Goal: Find contact information: Find contact information

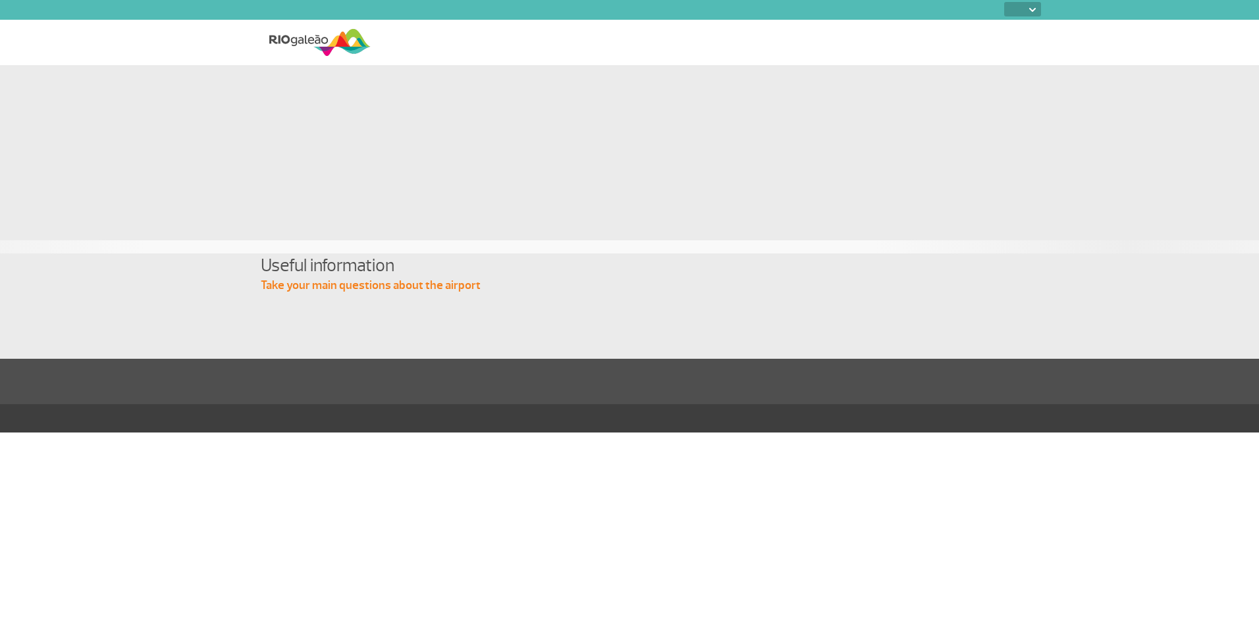
select select
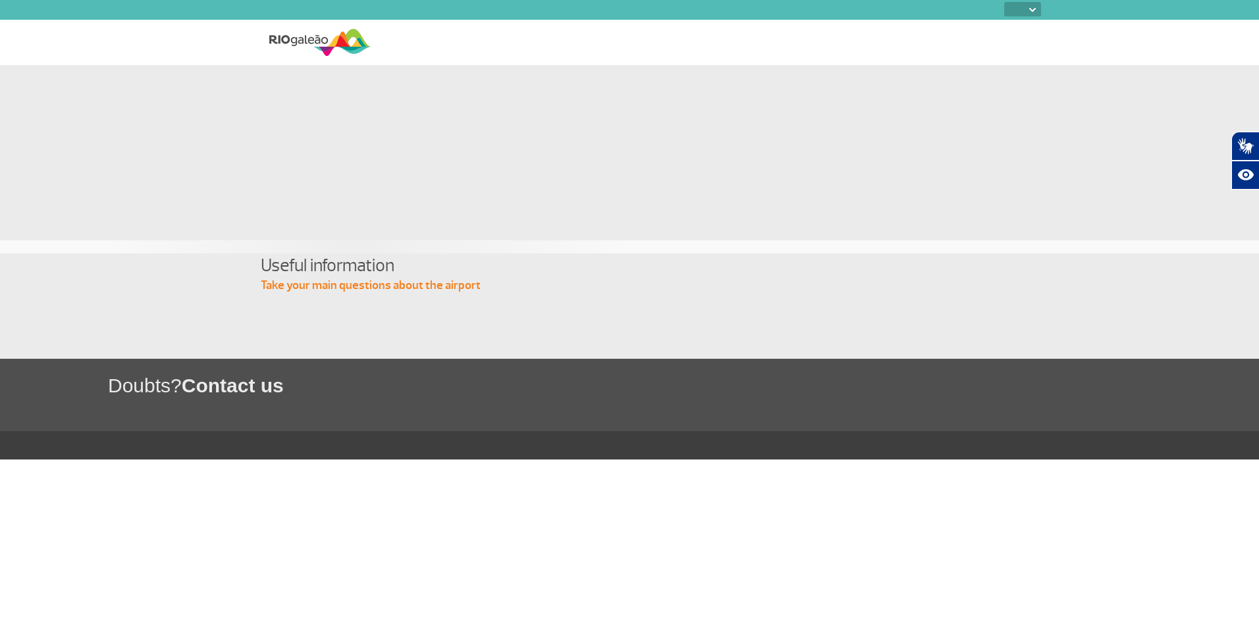
click at [236, 384] on span "Contact us" at bounding box center [233, 386] width 102 height 22
click at [147, 386] on h1 "Doubts? Contact us" at bounding box center [683, 385] width 1151 height 27
select select
click at [1023, 8] on select "PT ENG ESP" at bounding box center [1022, 9] width 37 height 14
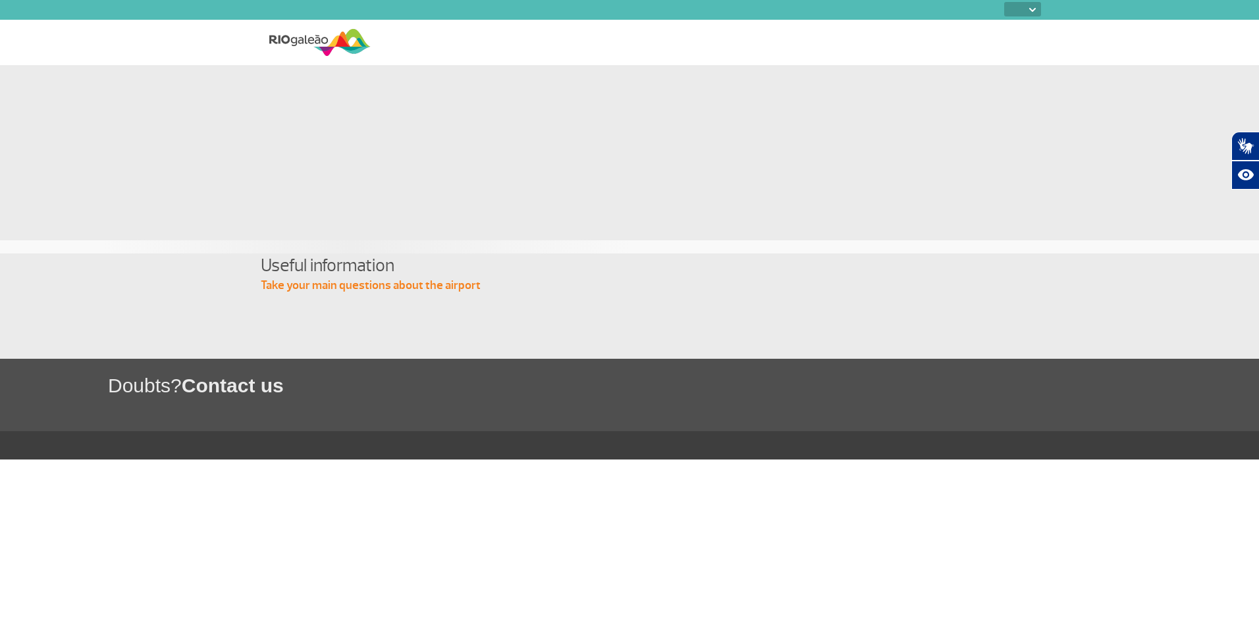
click at [1023, 9] on select "PT ENG ESP" at bounding box center [1022, 9] width 37 height 14
click at [176, 377] on h1 "Doubts? Contact us" at bounding box center [683, 385] width 1151 height 27
drag, startPoint x: 288, startPoint y: 394, endPoint x: 280, endPoint y: 384, distance: 12.6
click at [290, 393] on h1 "Doubts? Contact us" at bounding box center [683, 385] width 1151 height 27
click at [279, 383] on span "Contact us" at bounding box center [233, 386] width 102 height 22
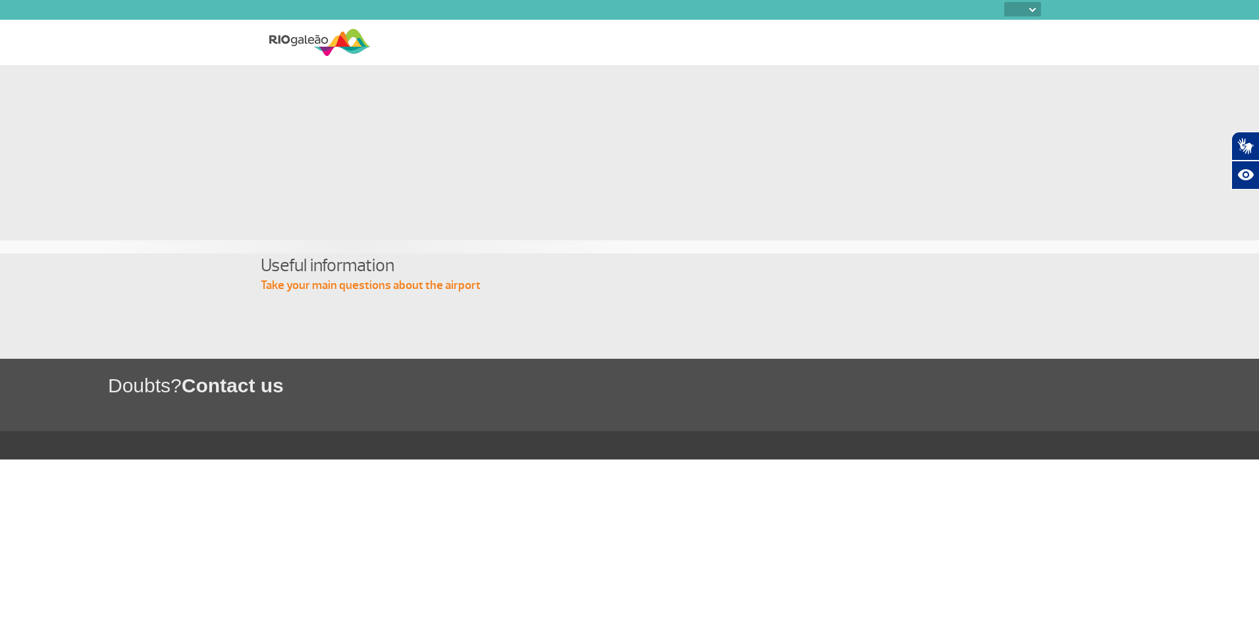
click at [381, 289] on div "Useful information Take your main questions about the airport" at bounding box center [629, 273] width 737 height 40
click at [309, 399] on div "Doubts? Contact us" at bounding box center [629, 395] width 1259 height 72
click at [324, 280] on p "Take your main questions about the airport" at bounding box center [629, 286] width 737 height 16
drag, startPoint x: 330, startPoint y: 286, endPoint x: 392, endPoint y: 286, distance: 62.5
click at [330, 286] on p "Take your main questions about the airport" at bounding box center [629, 286] width 737 height 16
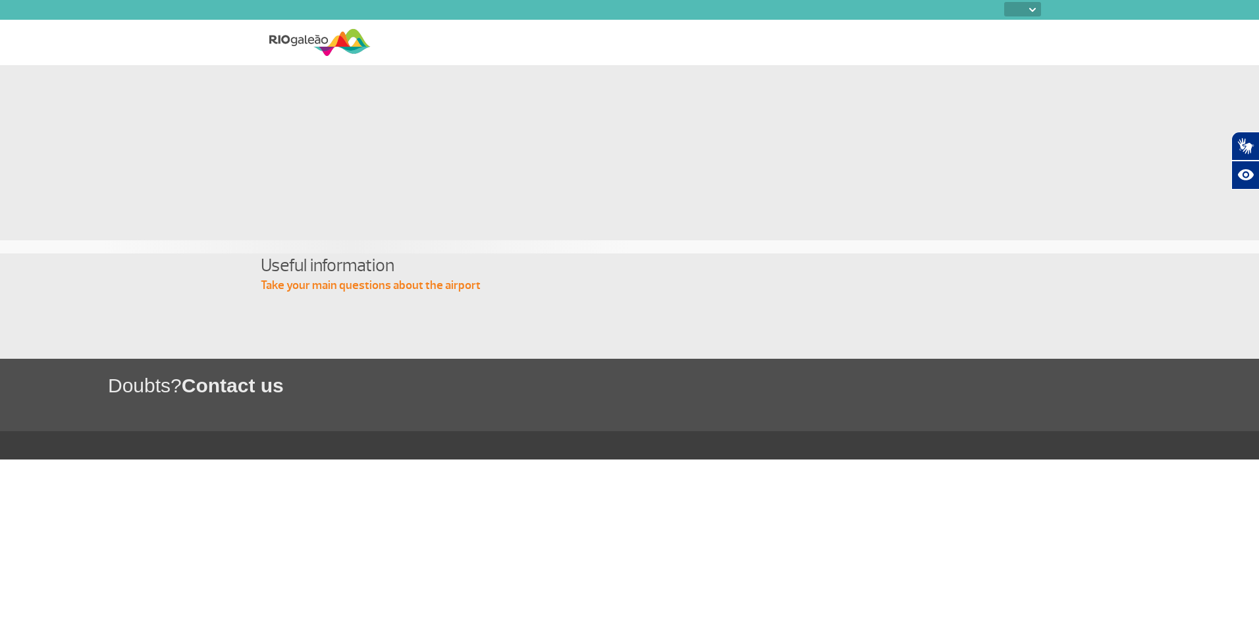
click at [393, 286] on p "Take your main questions about the airport" at bounding box center [629, 286] width 737 height 16
click at [215, 399] on div "Doubts? Contact us" at bounding box center [629, 395] width 1259 height 72
drag, startPoint x: 215, startPoint y: 387, endPoint x: 175, endPoint y: 386, distance: 40.2
click at [215, 386] on span "Contact us" at bounding box center [233, 386] width 102 height 22
drag, startPoint x: 175, startPoint y: 386, endPoint x: 134, endPoint y: 384, distance: 41.6
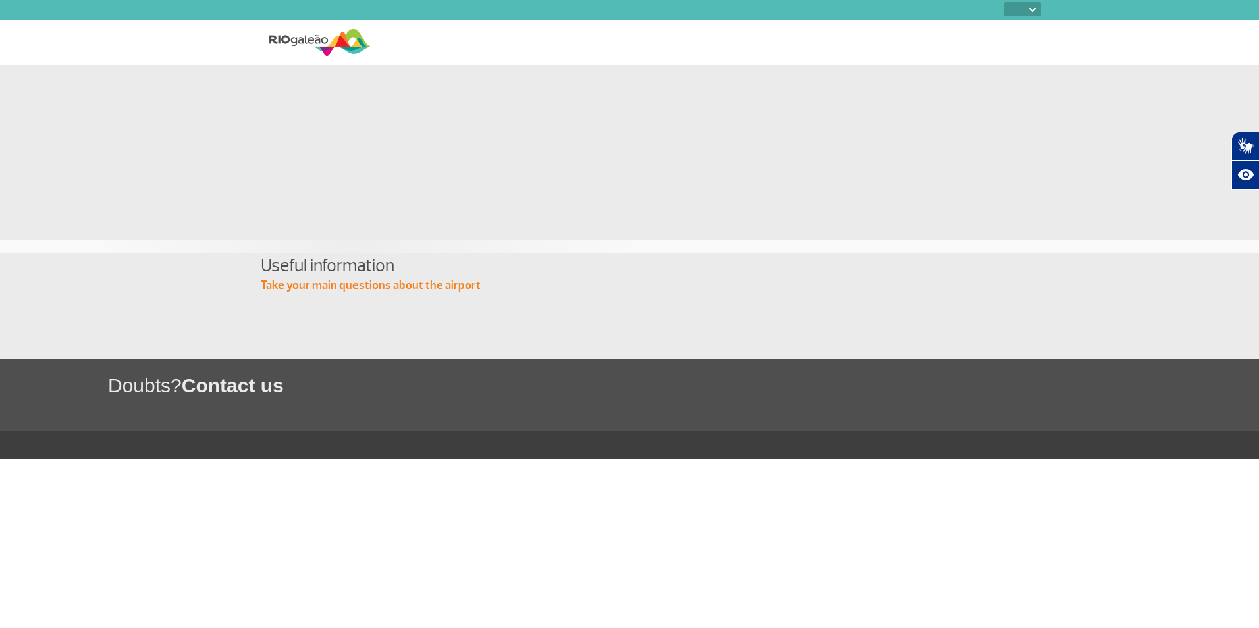
click at [174, 386] on h1 "Doubts? Contact us" at bounding box center [683, 385] width 1151 height 27
click at [134, 384] on h1 "Doubts? Contact us" at bounding box center [683, 385] width 1151 height 27
drag, startPoint x: 134, startPoint y: 384, endPoint x: 157, endPoint y: 341, distance: 48.6
click at [157, 341] on div "PT ENG ESP Useful information Take your main questions about the airport Doubts…" at bounding box center [629, 229] width 1259 height 459
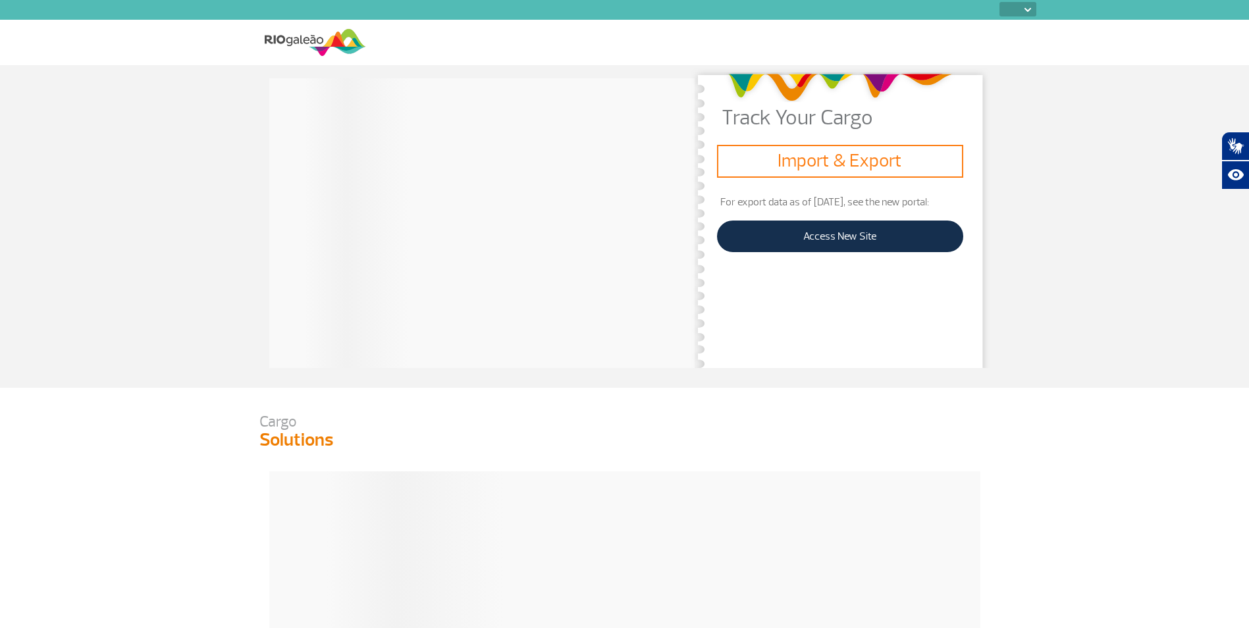
select select
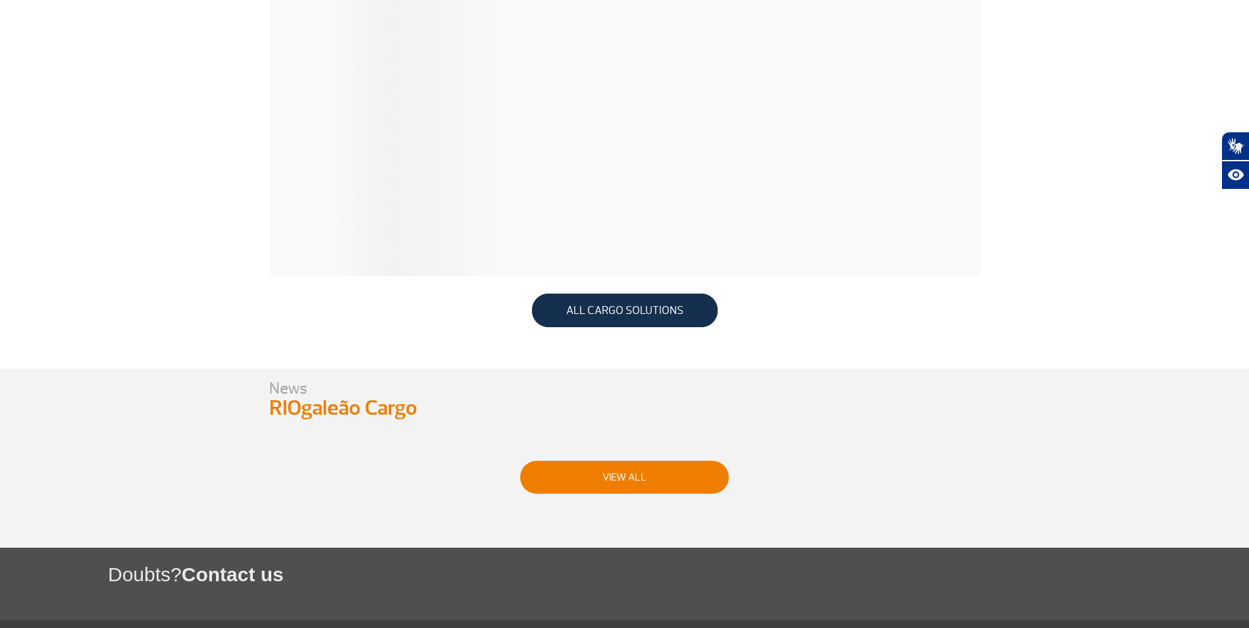
scroll to position [506, 0]
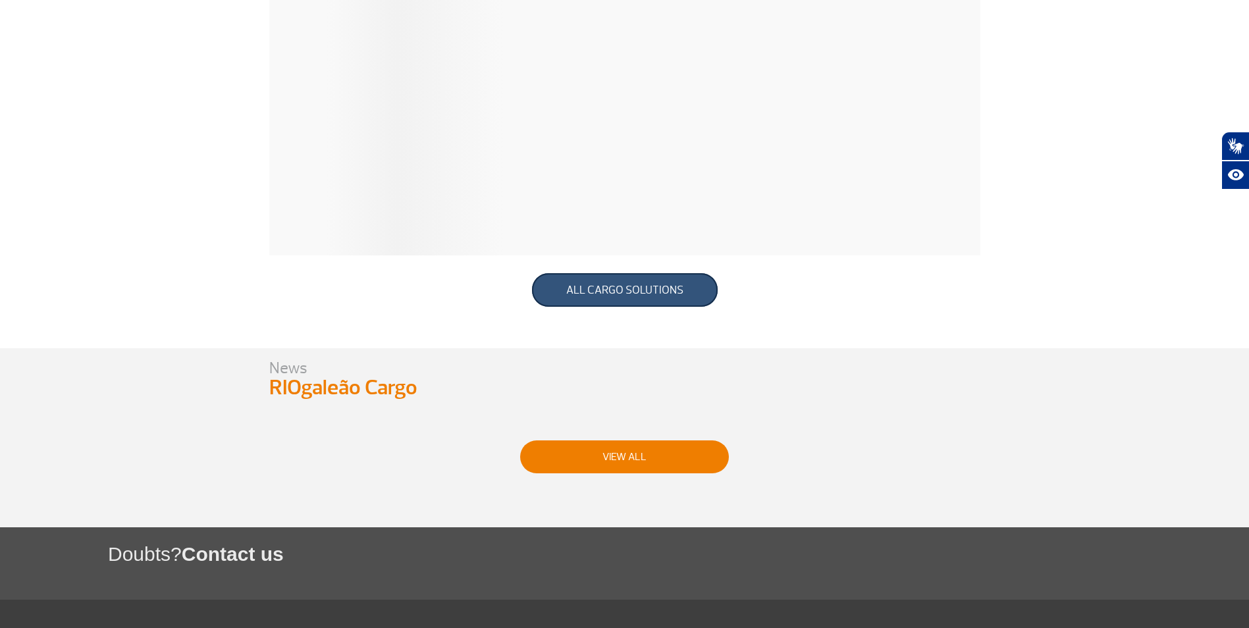
click at [669, 298] on link "ALL CARGO SOLUTIONS" at bounding box center [625, 290] width 186 height 34
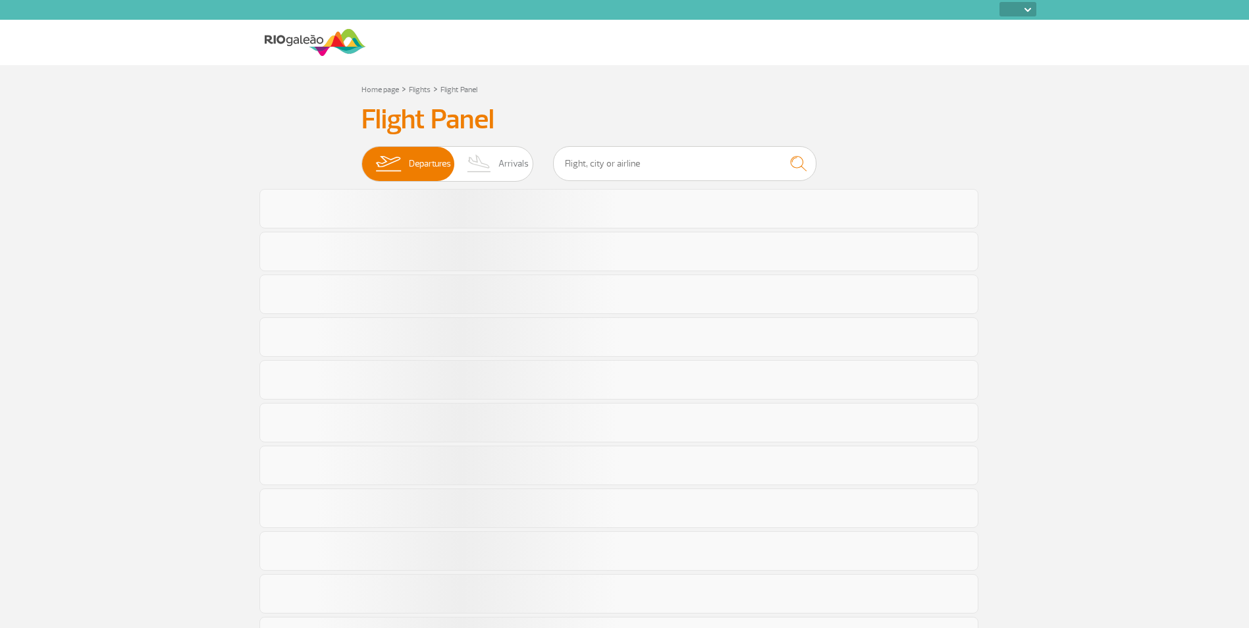
select select
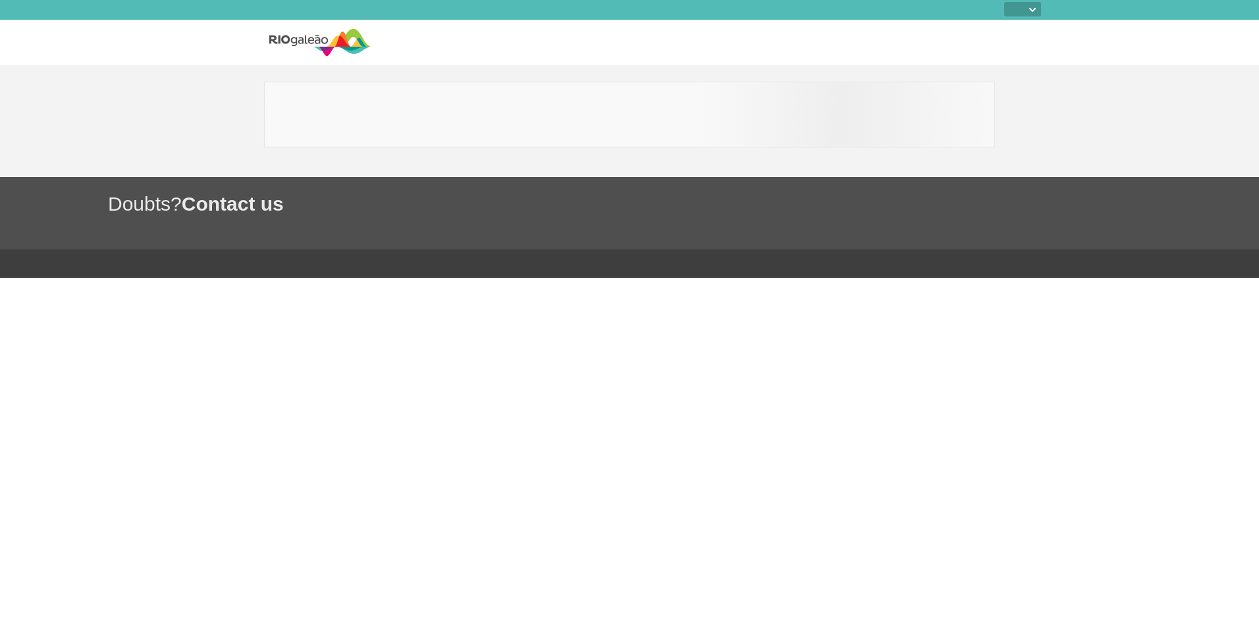
select select
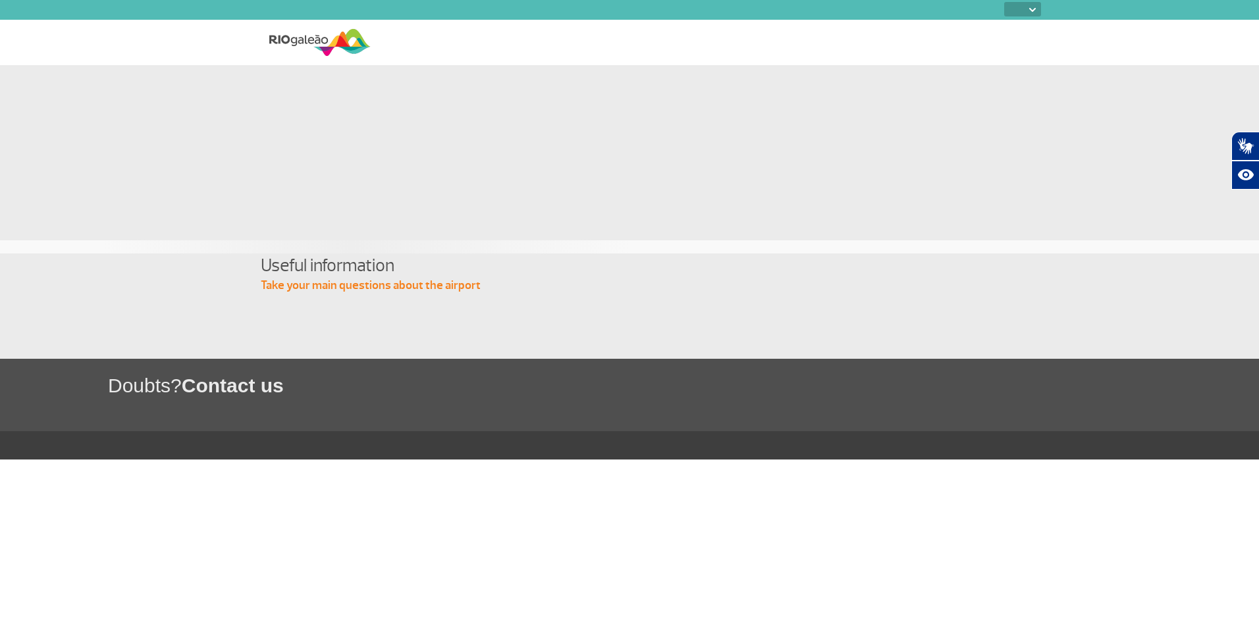
select select
